Goal: Navigation & Orientation: Find specific page/section

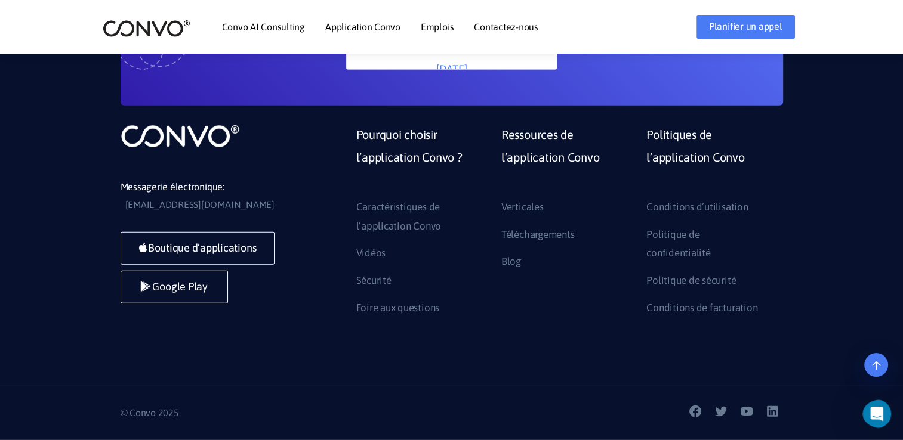
scroll to position [3537, 0]
click at [440, 32] on link "Emplois" at bounding box center [437, 27] width 33 height 10
